Goal: Browse casually

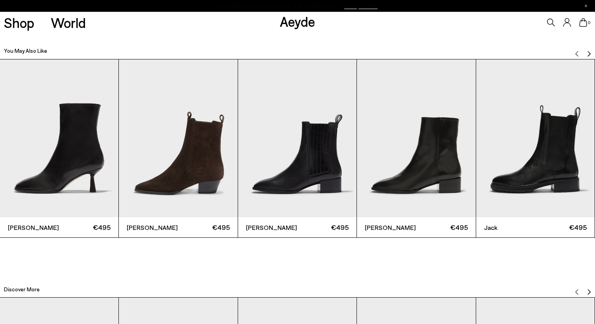
scroll to position [1872, 0]
